Goal: Information Seeking & Learning: Learn about a topic

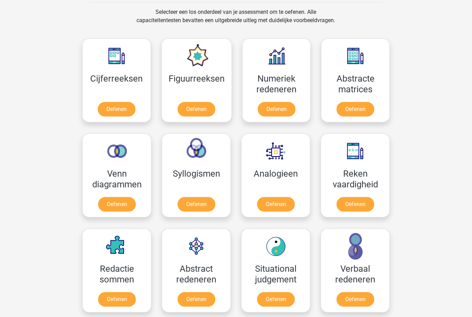
scroll to position [296, 0]
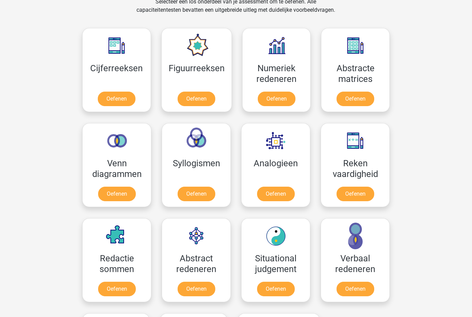
click at [202, 106] on link "Oefenen" at bounding box center [197, 99] width 38 height 15
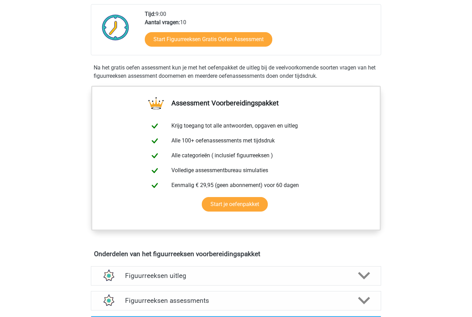
scroll to position [180, 0]
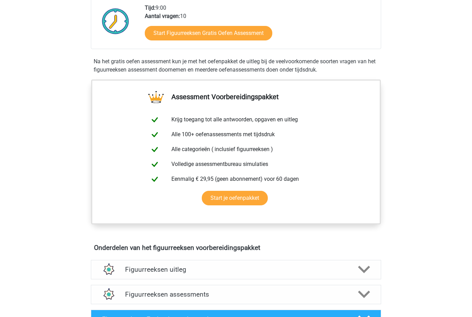
click at [256, 33] on link "Start Figuurreeksen Gratis Oefen Assessment" at bounding box center [208, 33] width 127 height 15
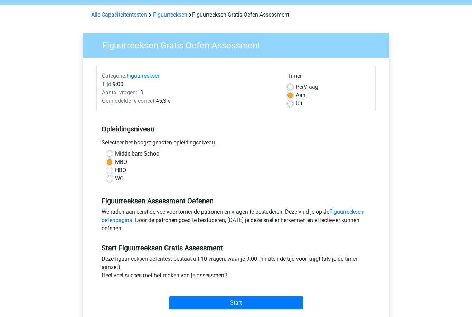
scroll to position [53, 0]
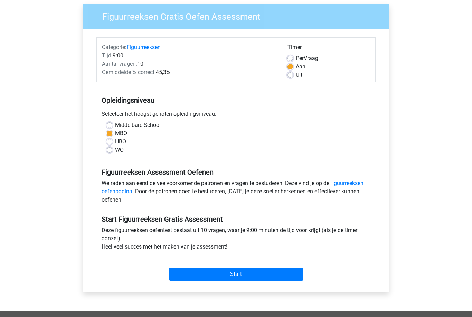
click at [235, 274] on input "Start" at bounding box center [236, 273] width 134 height 13
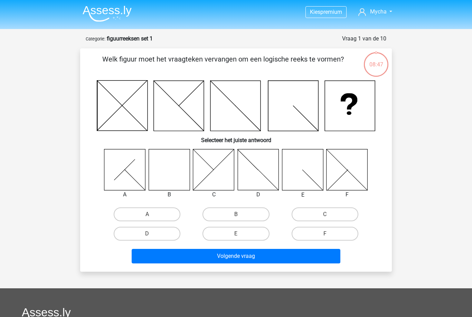
click at [235, 225] on div "E" at bounding box center [235, 233] width 89 height 19
click at [239, 212] on label "B" at bounding box center [235, 214] width 67 height 14
click at [239, 214] on input "B" at bounding box center [238, 216] width 4 height 4
radio input "true"
click at [246, 257] on button "Volgende vraag" at bounding box center [236, 256] width 209 height 15
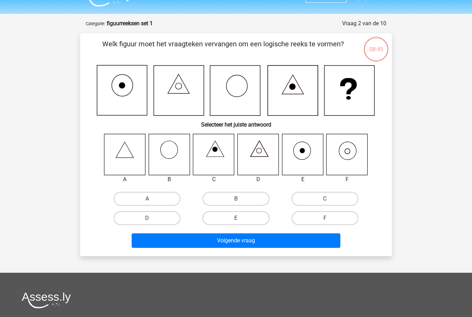
scroll to position [35, 0]
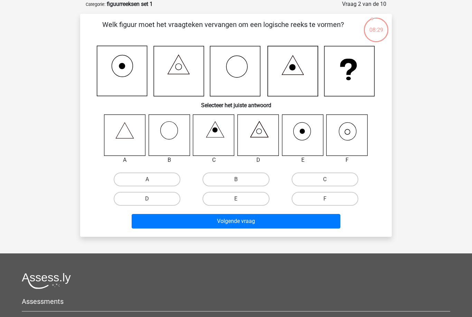
click at [328, 199] on input "F" at bounding box center [327, 201] width 4 height 4
radio input "true"
click at [250, 222] on button "Volgende vraag" at bounding box center [236, 221] width 209 height 15
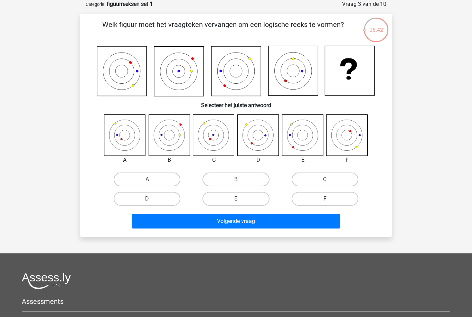
click at [153, 180] on label "A" at bounding box center [147, 179] width 67 height 14
click at [152, 180] on input "A" at bounding box center [149, 181] width 4 height 4
radio input "true"
click at [227, 225] on button "Volgende vraag" at bounding box center [236, 221] width 209 height 15
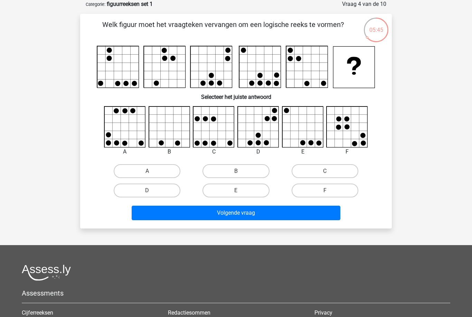
click at [253, 191] on label "E" at bounding box center [235, 190] width 67 height 14
click at [240, 191] on input "E" at bounding box center [238, 192] width 4 height 4
radio input "true"
click at [261, 217] on button "Volgende vraag" at bounding box center [236, 213] width 209 height 15
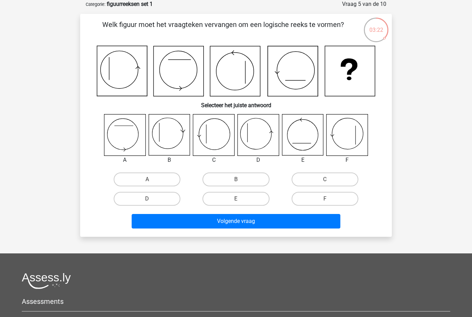
click at [149, 203] on input "D" at bounding box center [149, 201] width 4 height 4
radio input "true"
click at [225, 225] on button "Volgende vraag" at bounding box center [236, 221] width 209 height 15
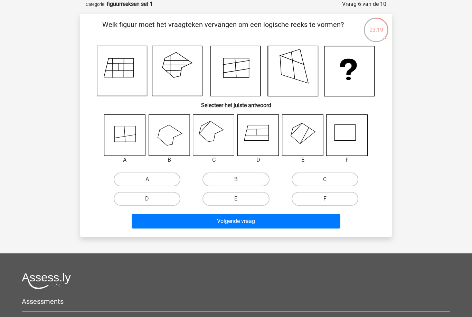
click at [301, 222] on button "Volgende vraag" at bounding box center [236, 221] width 209 height 15
click at [161, 200] on label "D" at bounding box center [147, 199] width 67 height 14
click at [152, 200] on input "D" at bounding box center [149, 201] width 4 height 4
radio input "true"
click at [161, 198] on label "D" at bounding box center [147, 199] width 67 height 14
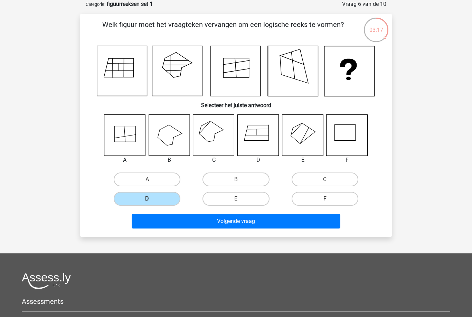
click at [152, 199] on input "D" at bounding box center [149, 201] width 4 height 4
click at [65, 134] on div "Kies premium Mycha mywsales@live.nk" at bounding box center [236, 200] width 472 height 470
click at [337, 184] on label "C" at bounding box center [325, 179] width 67 height 14
click at [329, 184] on input "C" at bounding box center [327, 181] width 4 height 4
radio input "true"
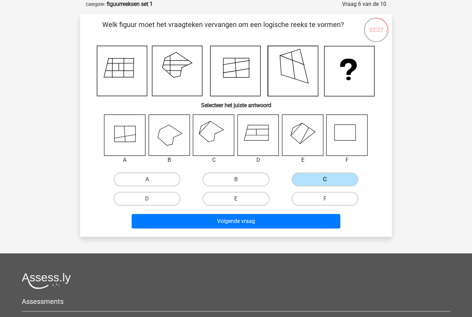
click at [320, 218] on button "Volgende vraag" at bounding box center [236, 221] width 209 height 15
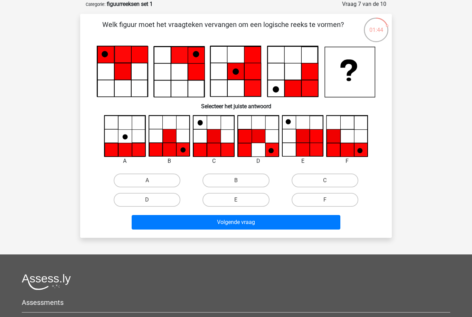
click at [323, 183] on label "C" at bounding box center [325, 180] width 67 height 14
click at [325, 183] on input "C" at bounding box center [327, 182] width 4 height 4
radio input "true"
click at [274, 225] on button "Volgende vraag" at bounding box center [236, 222] width 209 height 15
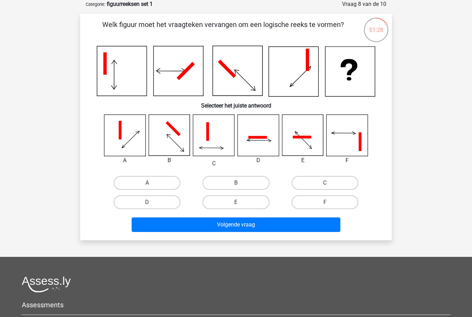
click at [333, 199] on label "F" at bounding box center [325, 202] width 67 height 14
click at [329, 202] on input "F" at bounding box center [327, 204] width 4 height 4
radio input "true"
click at [314, 221] on button "Volgende vraag" at bounding box center [236, 224] width 209 height 15
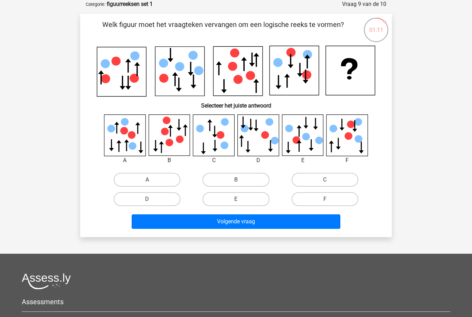
click at [330, 199] on label "F" at bounding box center [325, 199] width 67 height 14
click at [329, 199] on input "F" at bounding box center [327, 201] width 4 height 4
radio input "true"
click at [315, 218] on button "Volgende vraag" at bounding box center [236, 221] width 209 height 15
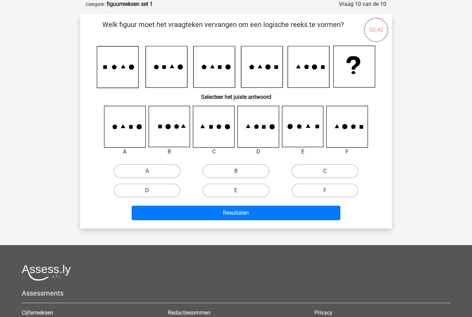
click at [240, 189] on label "E" at bounding box center [235, 190] width 67 height 14
click at [240, 190] on input "E" at bounding box center [238, 192] width 4 height 4
radio input "true"
click at [235, 213] on button "Resultaten" at bounding box center [236, 213] width 209 height 15
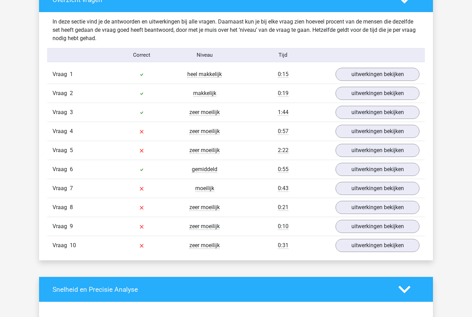
scroll to position [531, 0]
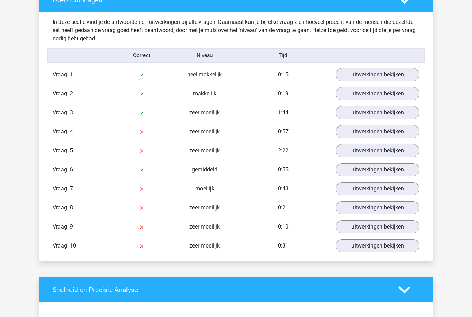
click at [371, 130] on link "uitwerkingen bekijken" at bounding box center [377, 131] width 84 height 13
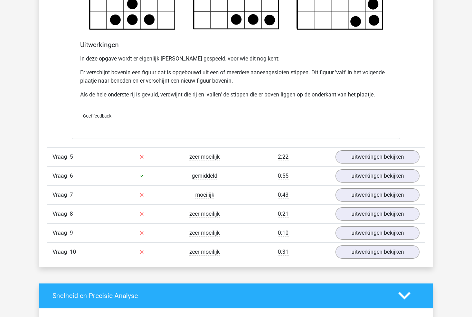
scroll to position [935, 0]
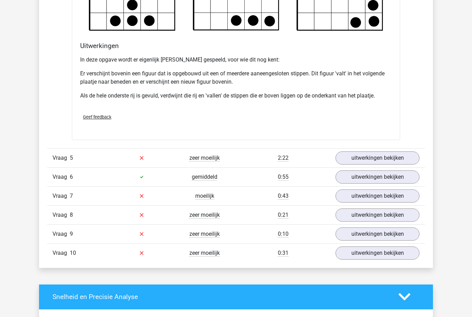
click at [375, 199] on link "uitwerkingen bekijken" at bounding box center [377, 195] width 84 height 13
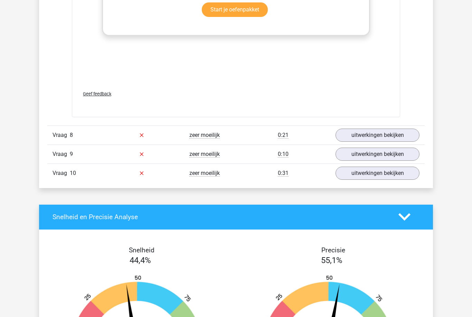
scroll to position [1612, 0]
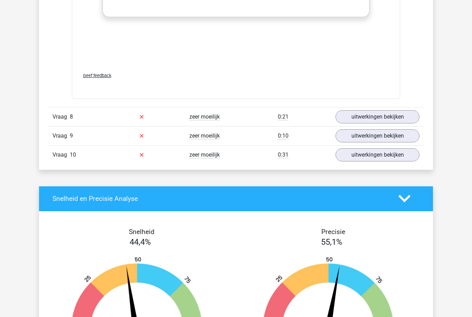
click at [385, 114] on link "uitwerkingen bekijken" at bounding box center [377, 116] width 84 height 13
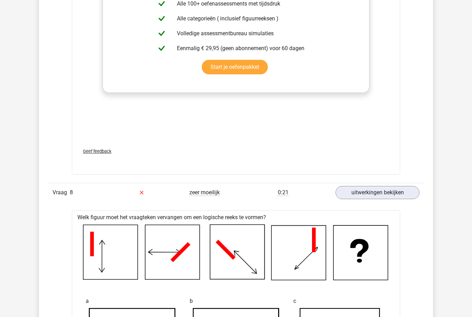
scroll to position [1505, 0]
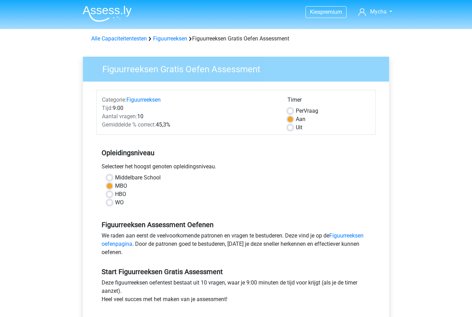
scroll to position [75, 0]
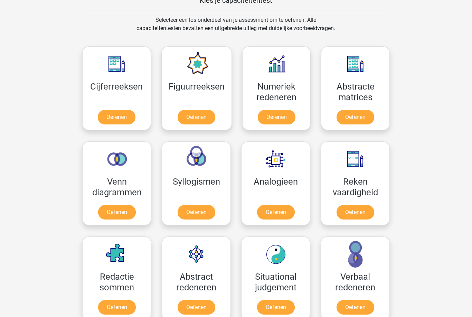
scroll to position [278, 0]
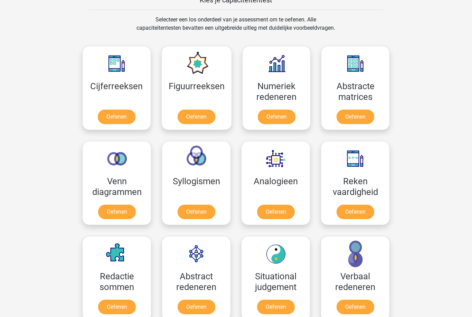
click at [374, 109] on link "Oefenen" at bounding box center [355, 116] width 38 height 15
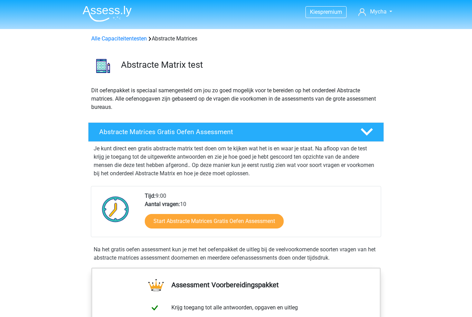
click at [265, 224] on link "Start Abstracte Matrices Gratis Oefen Assessment" at bounding box center [214, 221] width 139 height 15
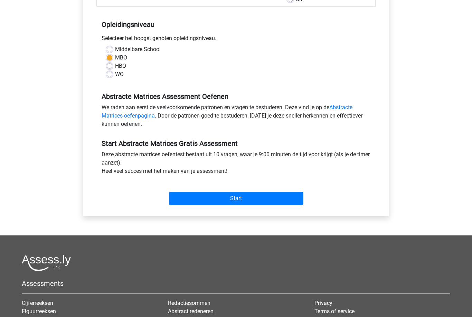
scroll to position [162, 0]
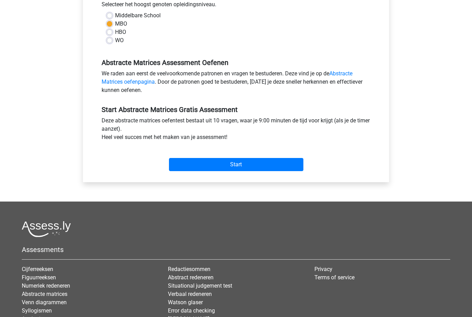
click at [270, 167] on input "Start" at bounding box center [236, 164] width 134 height 13
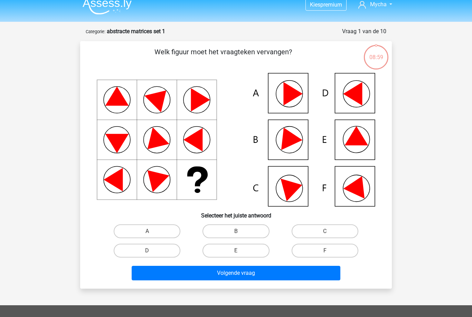
scroll to position [7, 0]
click at [337, 252] on label "F" at bounding box center [325, 251] width 67 height 14
click at [329, 252] on input "F" at bounding box center [327, 252] width 4 height 4
radio input "true"
click at [333, 270] on button "Volgende vraag" at bounding box center [236, 273] width 209 height 15
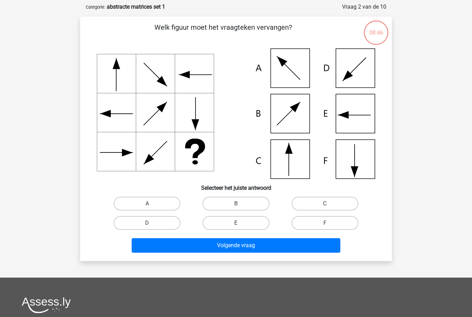
scroll to position [35, 0]
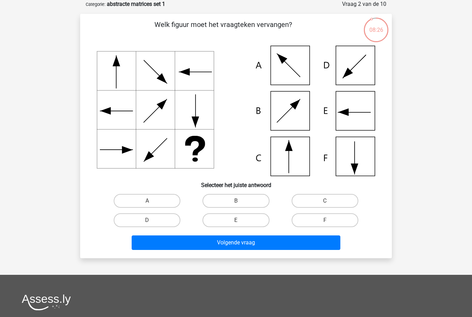
click at [340, 198] on label "C" at bounding box center [325, 201] width 67 height 14
click at [329, 201] on input "C" at bounding box center [327, 203] width 4 height 4
radio input "true"
click at [290, 246] on button "Volgende vraag" at bounding box center [236, 242] width 209 height 15
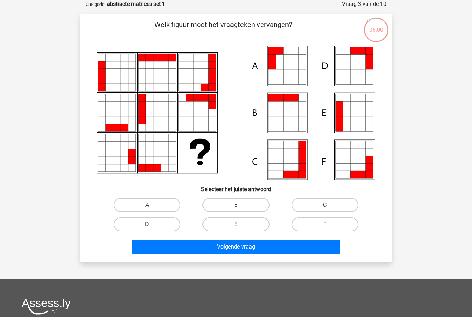
click at [161, 202] on label "A" at bounding box center [147, 205] width 67 height 14
click at [152, 205] on input "A" at bounding box center [149, 207] width 4 height 4
radio input "true"
click at [214, 245] on button "Volgende vraag" at bounding box center [236, 246] width 209 height 15
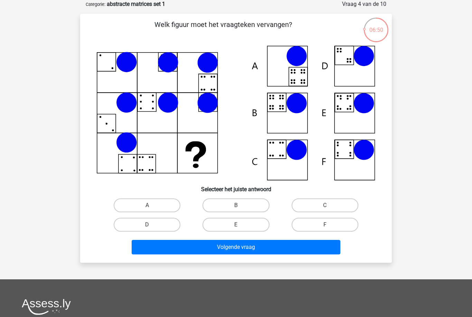
click at [326, 203] on label "C" at bounding box center [325, 205] width 67 height 14
click at [326, 205] on input "C" at bounding box center [327, 207] width 4 height 4
radio input "true"
click at [289, 249] on button "Volgende vraag" at bounding box center [236, 247] width 209 height 15
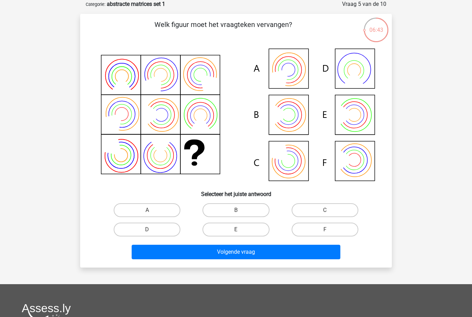
click at [328, 206] on label "C" at bounding box center [325, 210] width 67 height 14
click at [328, 210] on input "C" at bounding box center [327, 212] width 4 height 4
radio input "true"
click at [302, 253] on button "Volgende vraag" at bounding box center [236, 252] width 209 height 15
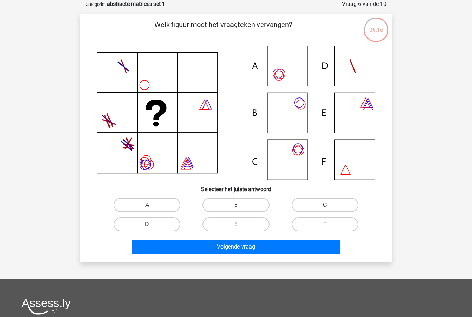
click at [157, 204] on label "A" at bounding box center [147, 205] width 67 height 14
click at [152, 205] on input "A" at bounding box center [149, 207] width 4 height 4
radio input "true"
click at [191, 246] on button "Volgende vraag" at bounding box center [236, 246] width 209 height 15
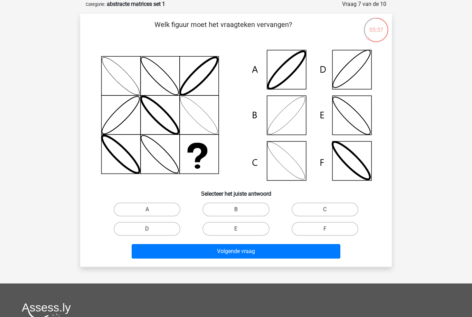
click at [228, 211] on label "B" at bounding box center [235, 209] width 67 height 14
click at [236, 211] on input "B" at bounding box center [238, 211] width 4 height 4
radio input "true"
click at [218, 252] on button "Volgende vraag" at bounding box center [236, 251] width 209 height 15
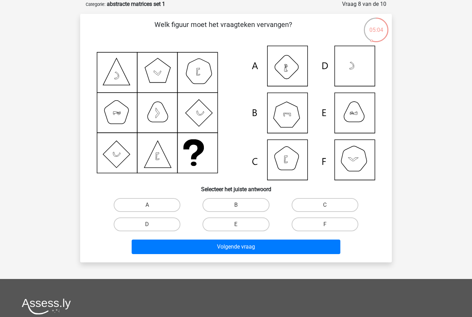
click at [342, 227] on label "F" at bounding box center [325, 224] width 67 height 14
click at [329, 227] on input "F" at bounding box center [327, 226] width 4 height 4
radio input "true"
click at [323, 247] on button "Volgende vraag" at bounding box center [236, 246] width 209 height 15
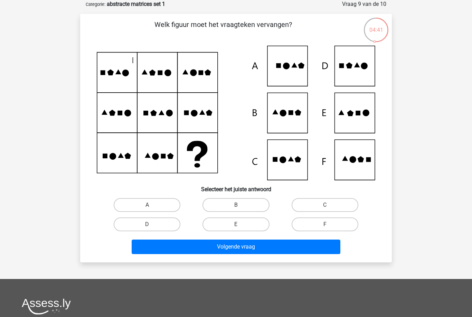
click at [163, 227] on label "D" at bounding box center [147, 224] width 67 height 14
click at [152, 227] on input "D" at bounding box center [149, 226] width 4 height 4
radio input "true"
click at [207, 251] on button "Volgende vraag" at bounding box center [236, 246] width 209 height 15
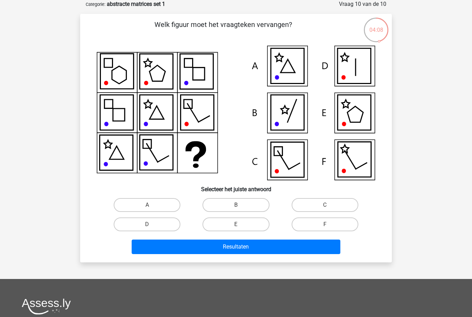
click at [218, 203] on label "B" at bounding box center [235, 205] width 67 height 14
click at [236, 205] on input "B" at bounding box center [238, 207] width 4 height 4
radio input "true"
click at [196, 246] on button "Resultaten" at bounding box center [236, 246] width 209 height 15
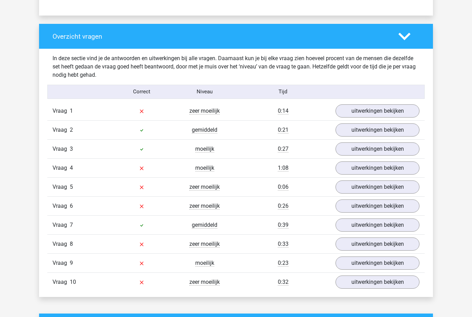
scroll to position [495, 0]
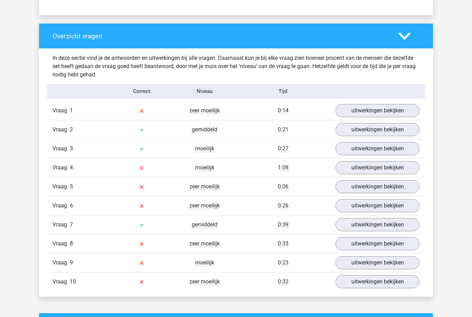
click at [394, 111] on link "uitwerkingen bekijken" at bounding box center [377, 110] width 84 height 13
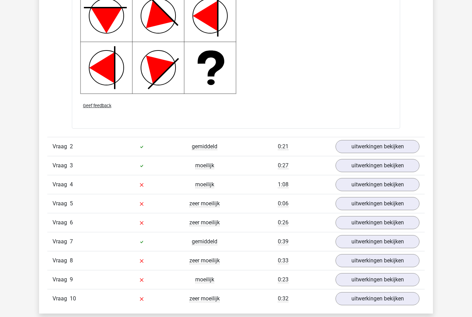
scroll to position [968, 0]
click at [370, 186] on link "uitwerkingen bekijken" at bounding box center [377, 184] width 84 height 13
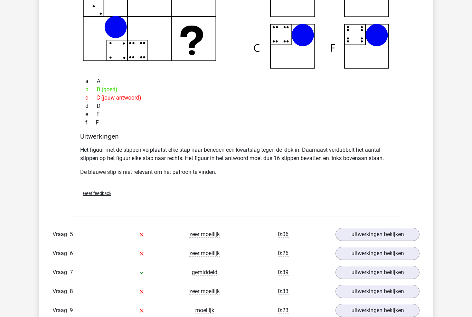
scroll to position [1312, 0]
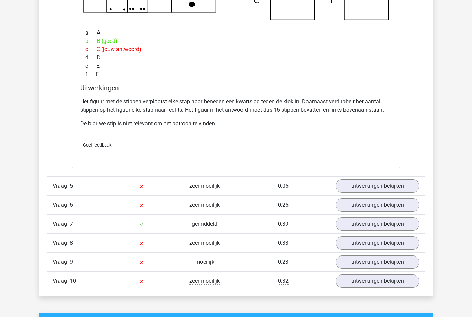
click at [403, 189] on link "uitwerkingen bekijken" at bounding box center [377, 185] width 84 height 13
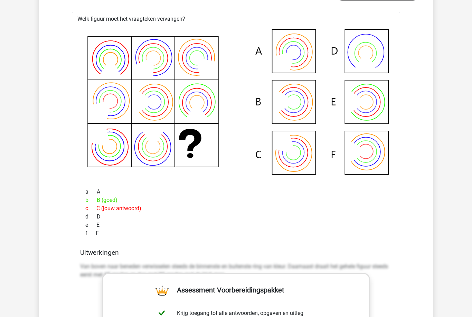
scroll to position [1520, 0]
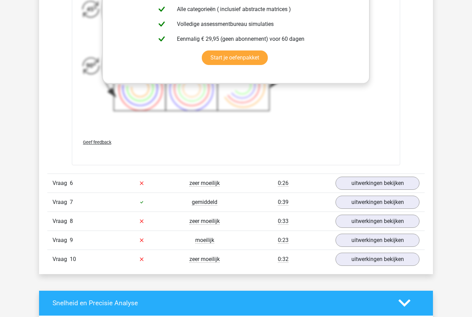
click at [404, 182] on link "uitwerkingen bekijken" at bounding box center [377, 183] width 84 height 13
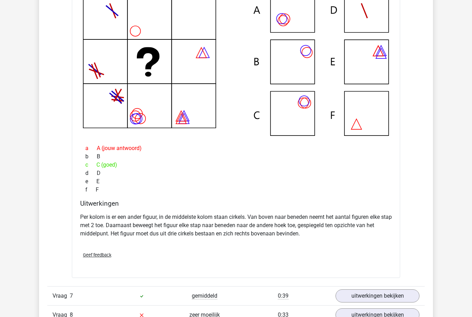
scroll to position [2086, 0]
